Goal: Register for event/course

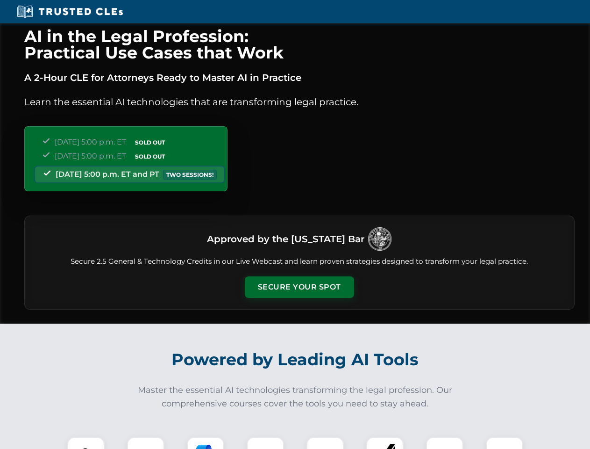
click at [299, 287] on button "Secure Your Spot" at bounding box center [299, 287] width 109 height 22
click at [86, 443] on img at bounding box center [85, 455] width 27 height 27
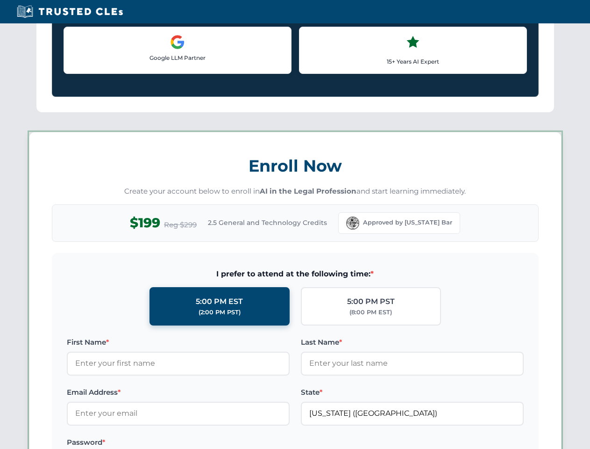
click at [206, 443] on label "Password *" at bounding box center [178, 442] width 223 height 11
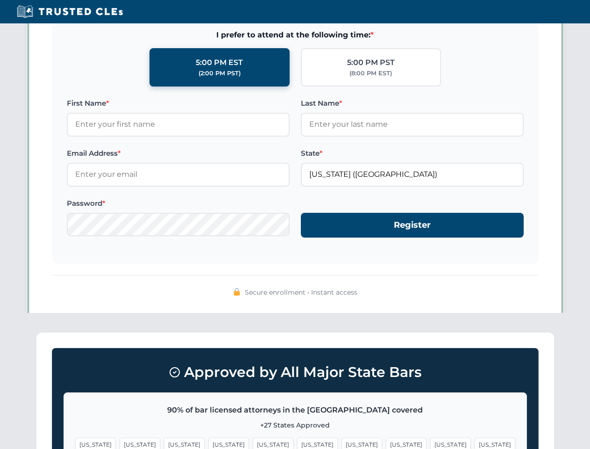
click at [431, 443] on span "[US_STATE]" at bounding box center [451, 445] width 41 height 14
